Goal: Find contact information: Find contact information

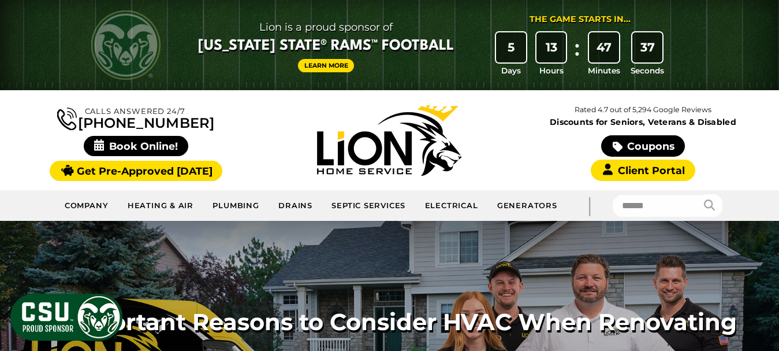
click at [731, 29] on div at bounding box center [389, 45] width 779 height 90
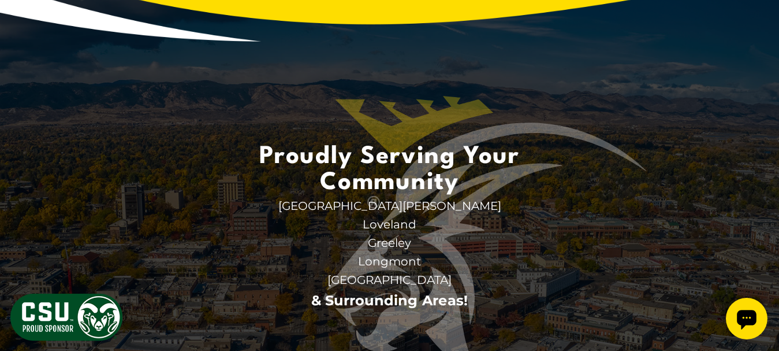
scroll to position [3493, 0]
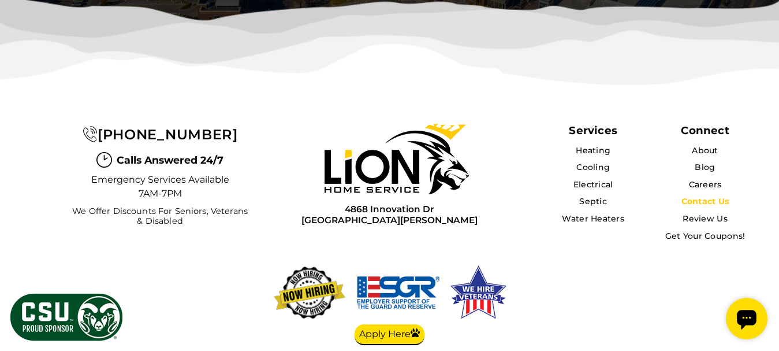
click at [706, 196] on link "Contact Us" at bounding box center [705, 201] width 48 height 10
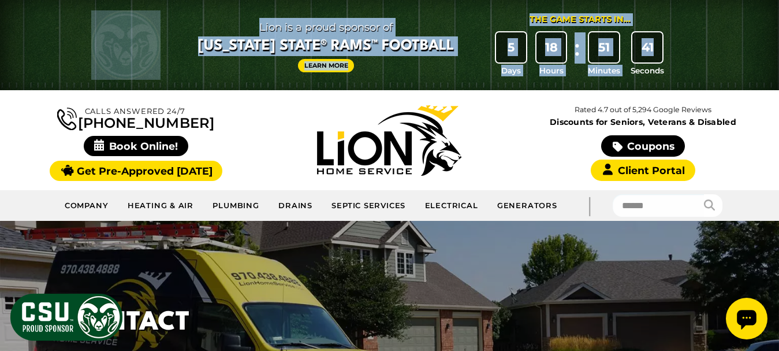
drag, startPoint x: 742, startPoint y: 42, endPoint x: 783, endPoint y: 33, distance: 42.0
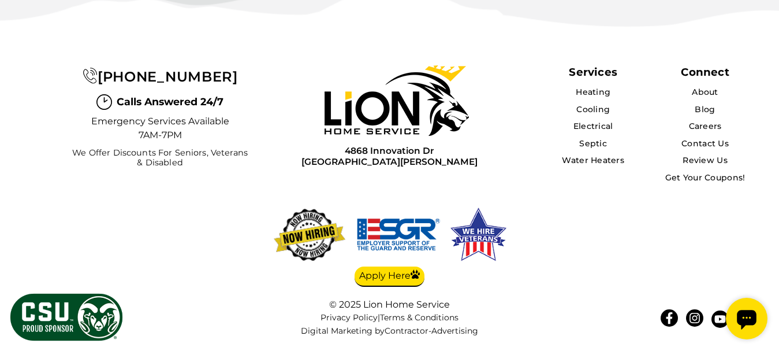
scroll to position [2858, 0]
click at [705, 114] on link "Blog" at bounding box center [705, 109] width 20 height 10
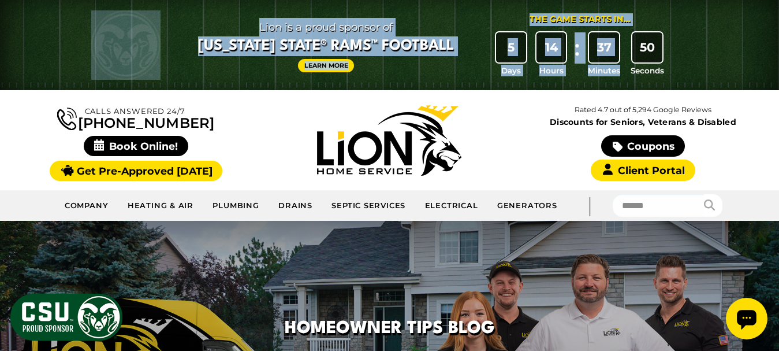
drag, startPoint x: 748, startPoint y: 37, endPoint x: 783, endPoint y: 29, distance: 35.0
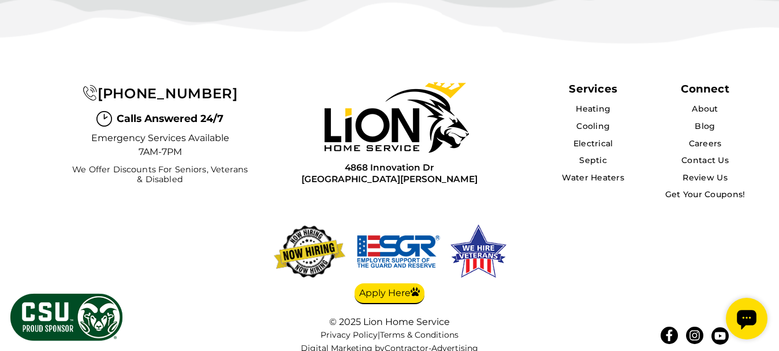
scroll to position [2476, 0]
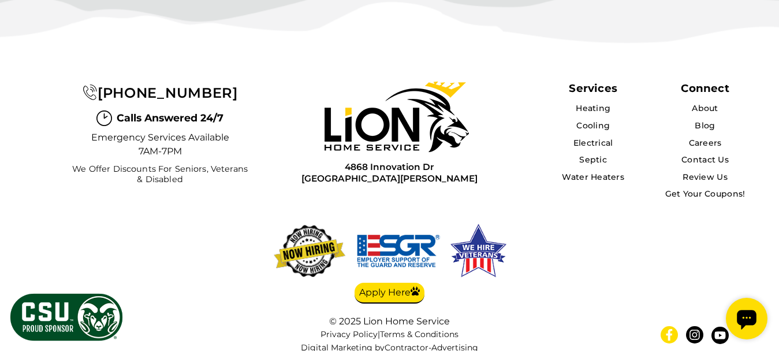
click at [669, 329] on icon at bounding box center [669, 335] width 6 height 12
